Goal: Find specific page/section: Find specific page/section

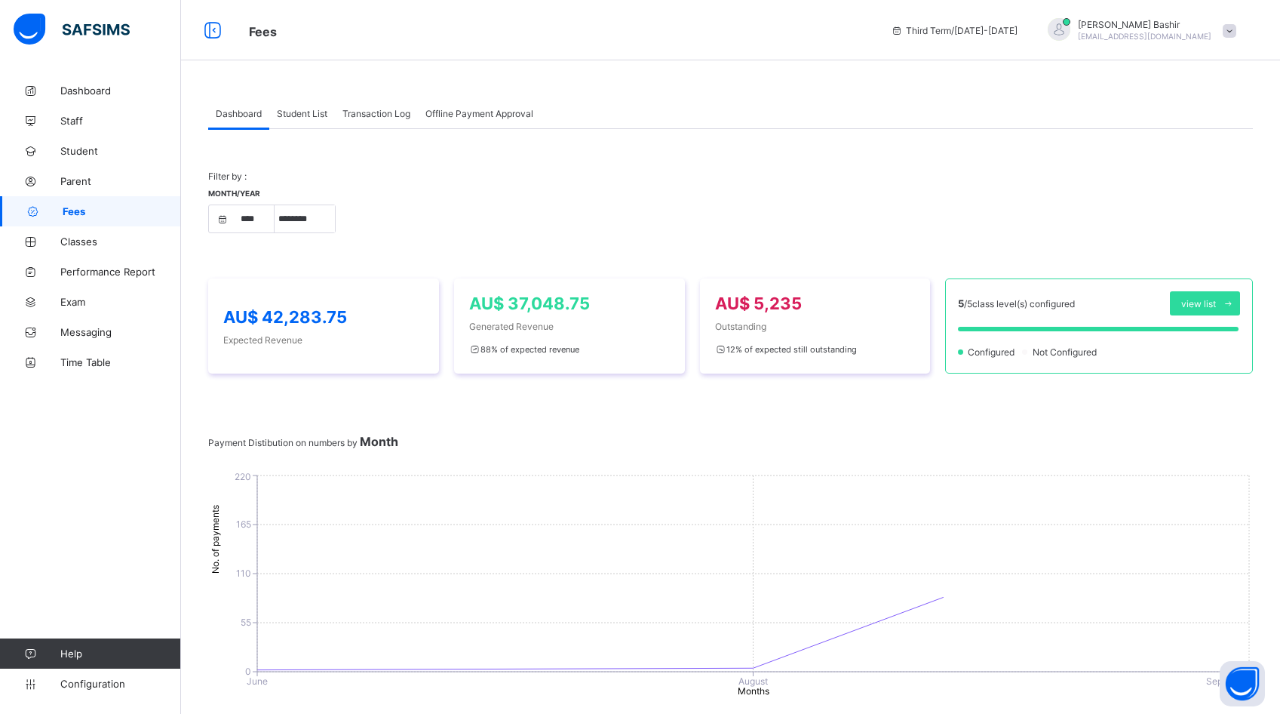
select select "****"
select select "*"
click at [536, 306] on span "AU$ 37,048.75" at bounding box center [529, 303] width 121 height 20
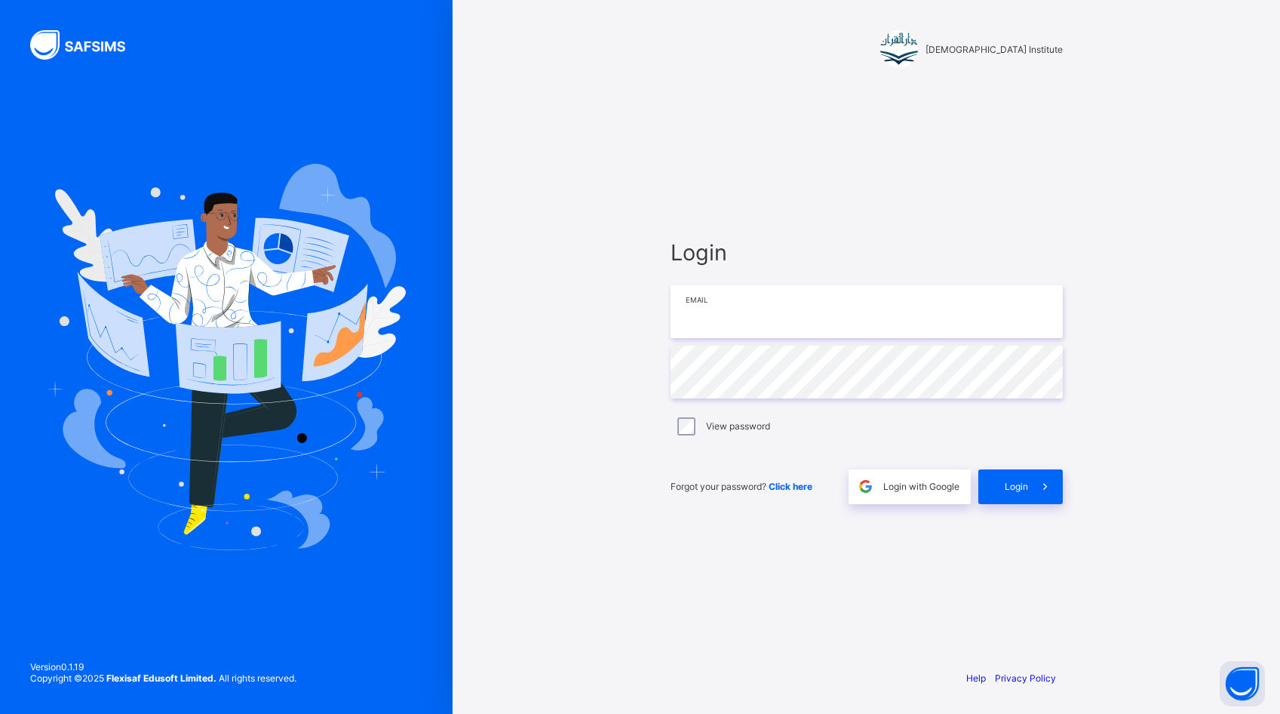
type input "**********"
